Goal: Transaction & Acquisition: Purchase product/service

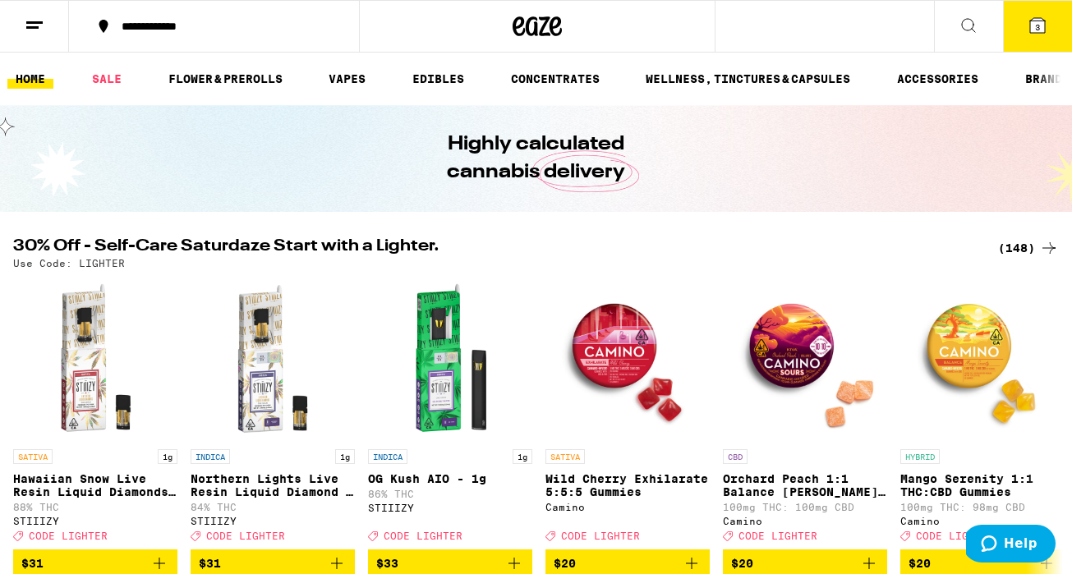
click at [1038, 242] on div "(148)" at bounding box center [1028, 248] width 61 height 20
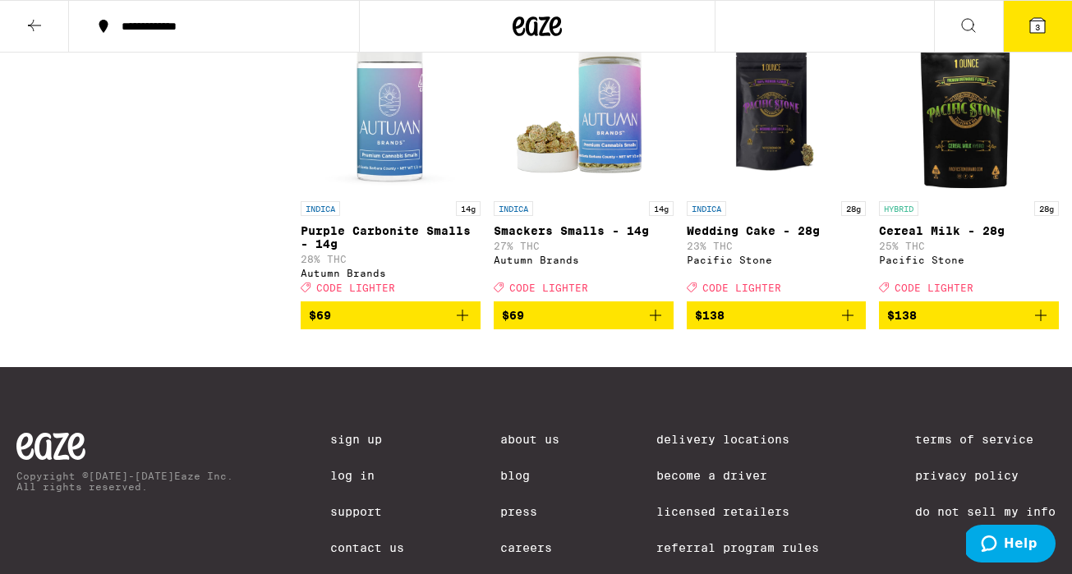
scroll to position [11891, 0]
